Goal: Information Seeking & Learning: Learn about a topic

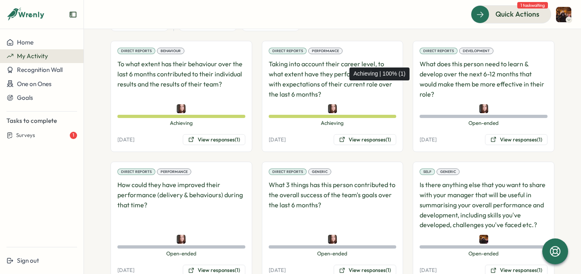
scroll to position [127, 0]
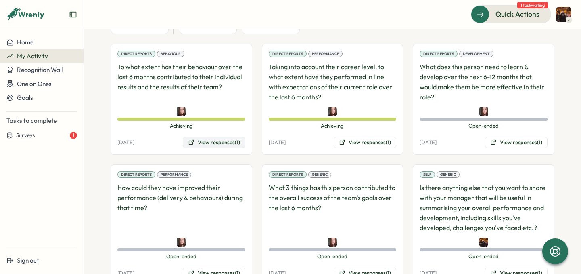
click at [209, 140] on button "View responses (1)" at bounding box center [214, 142] width 63 height 11
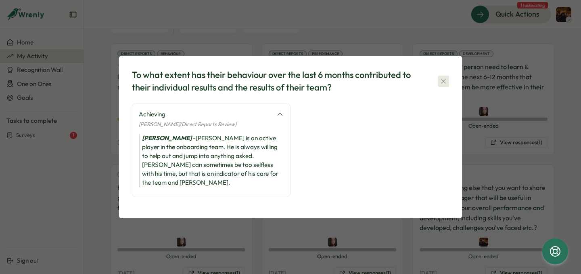
click at [443, 85] on icon "button" at bounding box center [443, 81] width 8 height 8
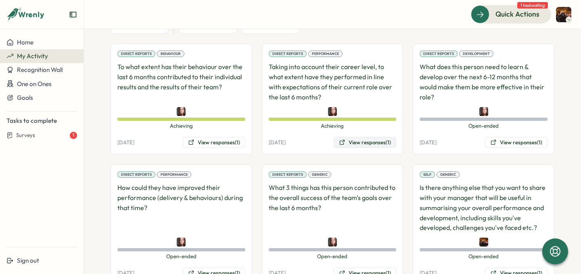
click at [353, 144] on button "View responses (1)" at bounding box center [365, 142] width 63 height 11
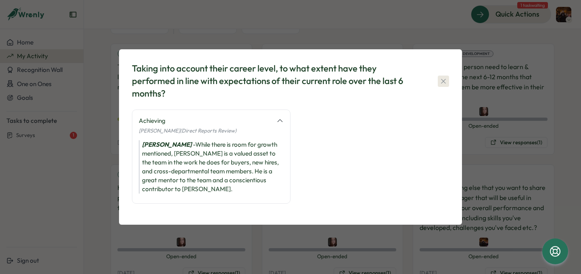
click at [445, 81] on button "button" at bounding box center [443, 80] width 11 height 11
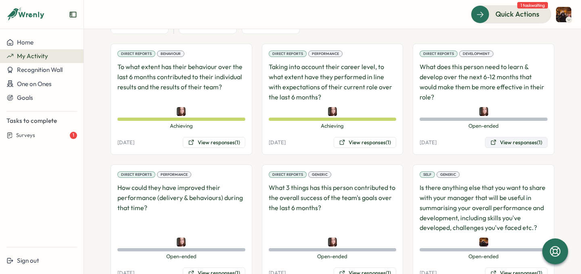
click at [499, 139] on button "View responses (1)" at bounding box center [516, 142] width 63 height 11
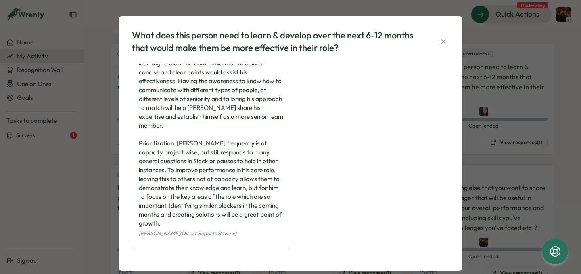
scroll to position [0, 0]
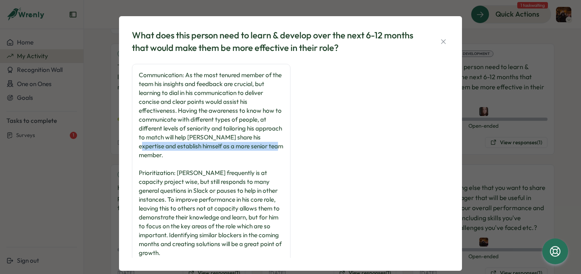
drag, startPoint x: 162, startPoint y: 152, endPoint x: 123, endPoint y: 146, distance: 39.2
click at [123, 146] on div "What does this person need to learn & develop over the next 6-12 months that wo…" at bounding box center [290, 143] width 343 height 254
click at [153, 118] on div "Communication: As the most tenured member of the team his insights and feedback…" at bounding box center [211, 164] width 145 height 186
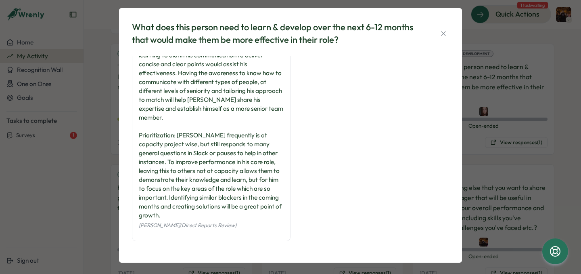
scroll to position [13, 0]
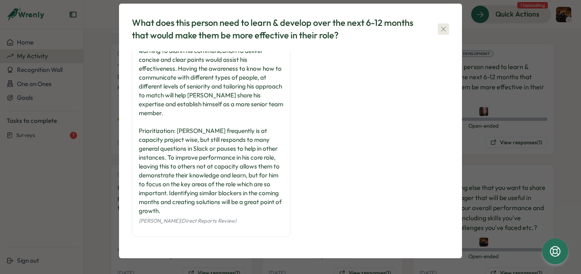
click at [440, 29] on icon "button" at bounding box center [443, 29] width 8 height 8
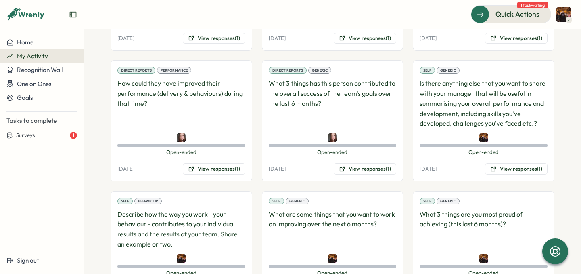
scroll to position [246, 0]
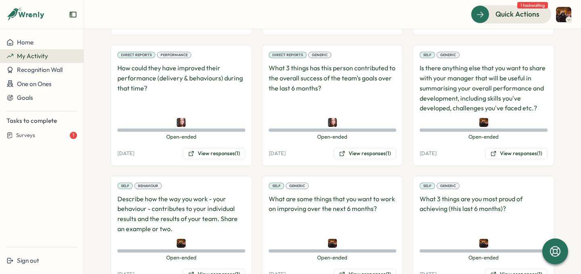
click at [215, 159] on div "Direct Reports Performance How could they have improved their performance (deli…" at bounding box center [182, 105] width 142 height 121
click at [218, 147] on div "Direct Reports Performance How could they have improved their performance (deli…" at bounding box center [182, 105] width 142 height 121
click at [218, 150] on button "View responses (1)" at bounding box center [214, 153] width 63 height 11
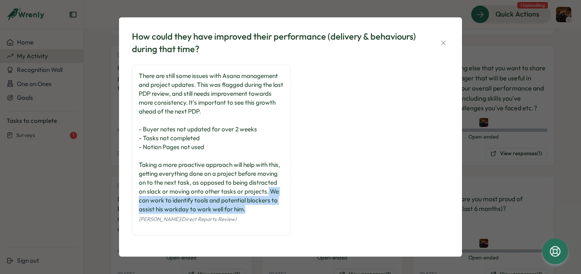
drag, startPoint x: 254, startPoint y: 208, endPoint x: 267, endPoint y: 191, distance: 21.8
click at [267, 191] on div "There are still some issues with Asana management and project updates. This was…" at bounding box center [211, 142] width 145 height 142
click at [444, 38] on button "button" at bounding box center [443, 42] width 11 height 11
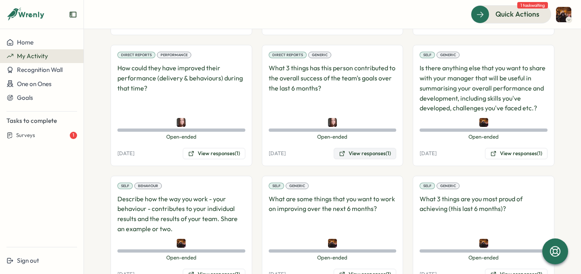
click at [367, 148] on button "View responses (1)" at bounding box center [365, 153] width 63 height 11
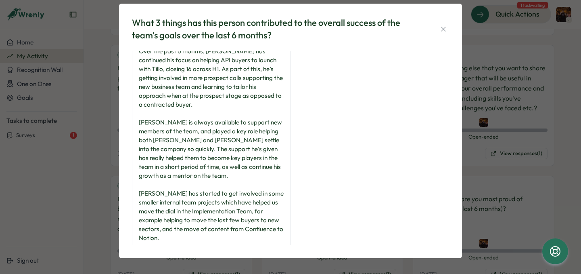
scroll to position [29, 0]
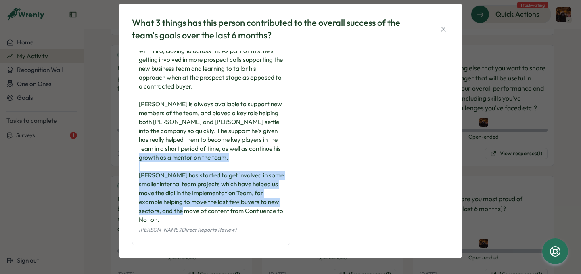
drag, startPoint x: 279, startPoint y: 209, endPoint x: 135, endPoint y: 178, distance: 147.4
click at [135, 178] on div "Over the past 6 months, [PERSON_NAME] has continued his focus on helping API bu…" at bounding box center [211, 134] width 159 height 224
click at [438, 23] on button "button" at bounding box center [443, 28] width 11 height 11
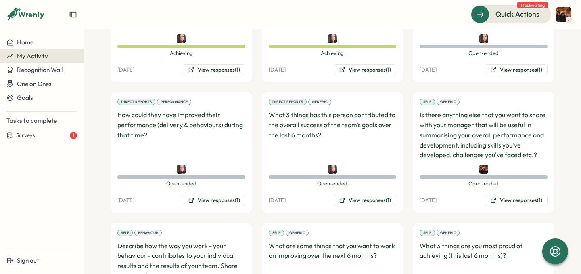
scroll to position [196, 0]
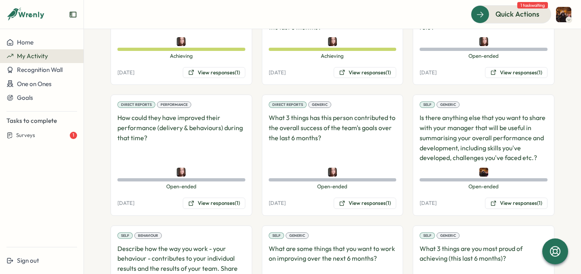
click at [211, 217] on div "Direct Reports Behaviour To what extent has their behaviour over the last 6 mon…" at bounding box center [333, 155] width 444 height 362
click at [211, 211] on div "Direct Reports Performance How could they have improved their performance (deli…" at bounding box center [182, 154] width 142 height 121
click at [211, 206] on button "View responses (1)" at bounding box center [214, 202] width 63 height 11
